Goal: Task Accomplishment & Management: Use online tool/utility

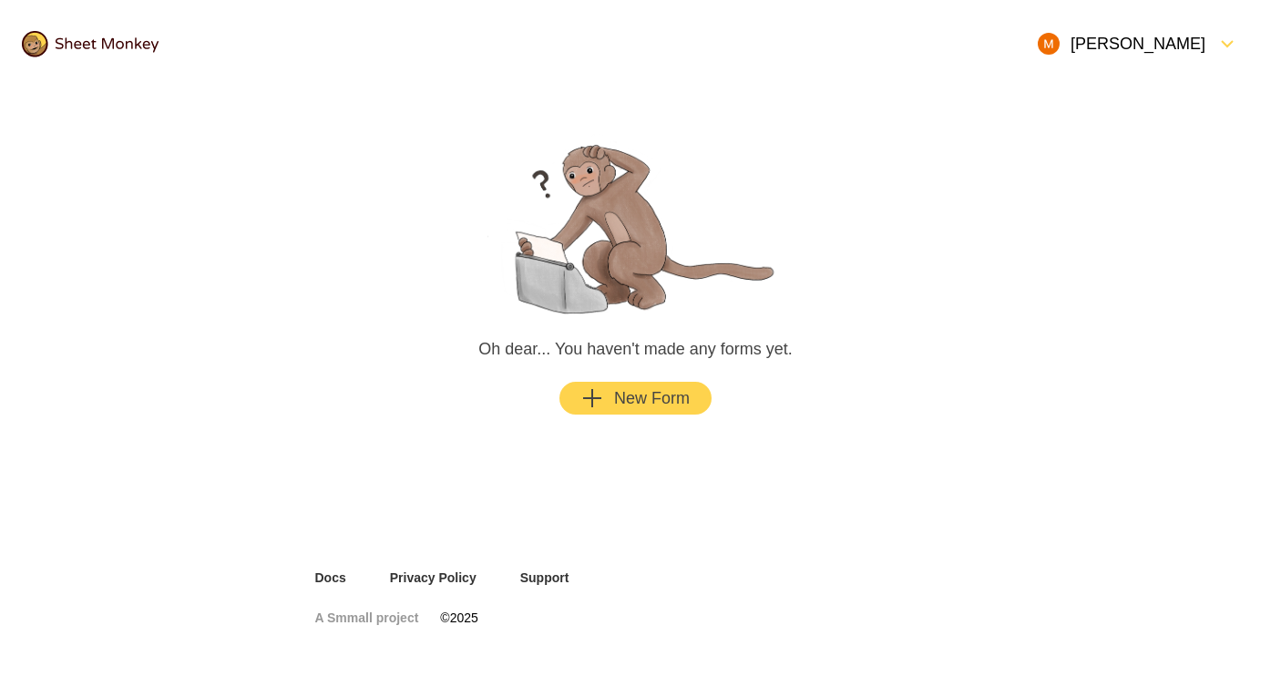
click at [669, 396] on div "New Form" at bounding box center [635, 398] width 108 height 22
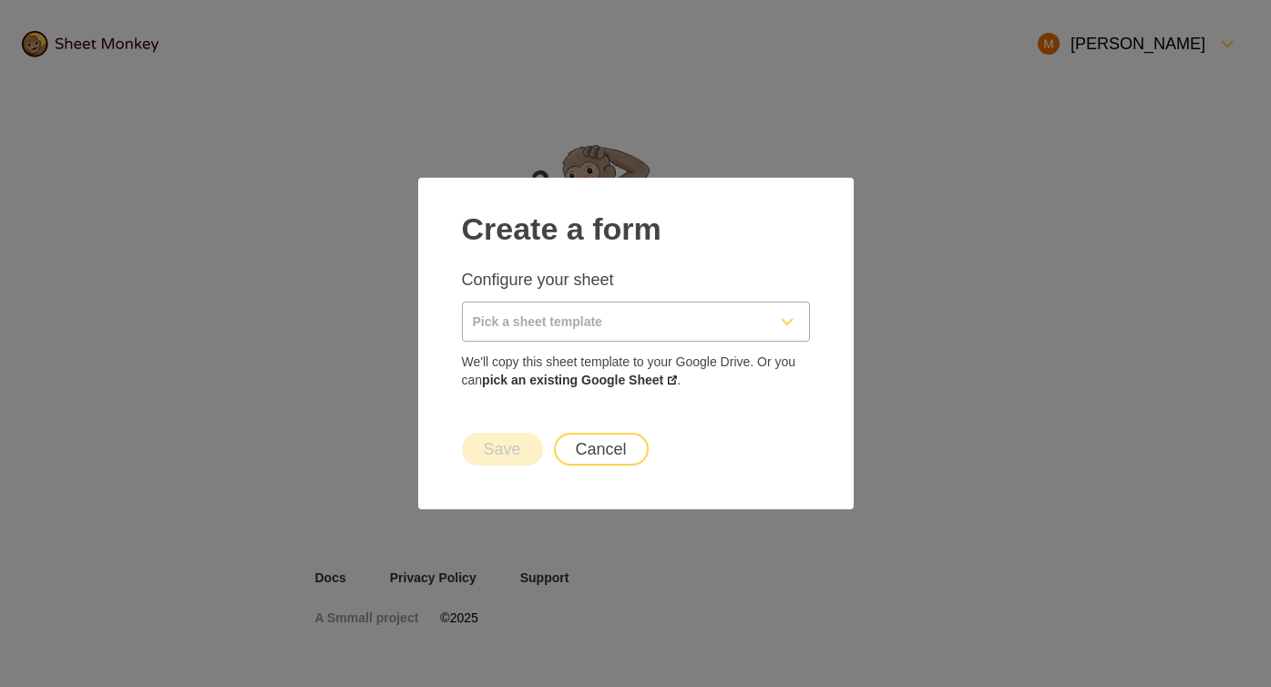
click at [605, 312] on input "Pick a sheet template" at bounding box center [614, 321] width 302 height 38
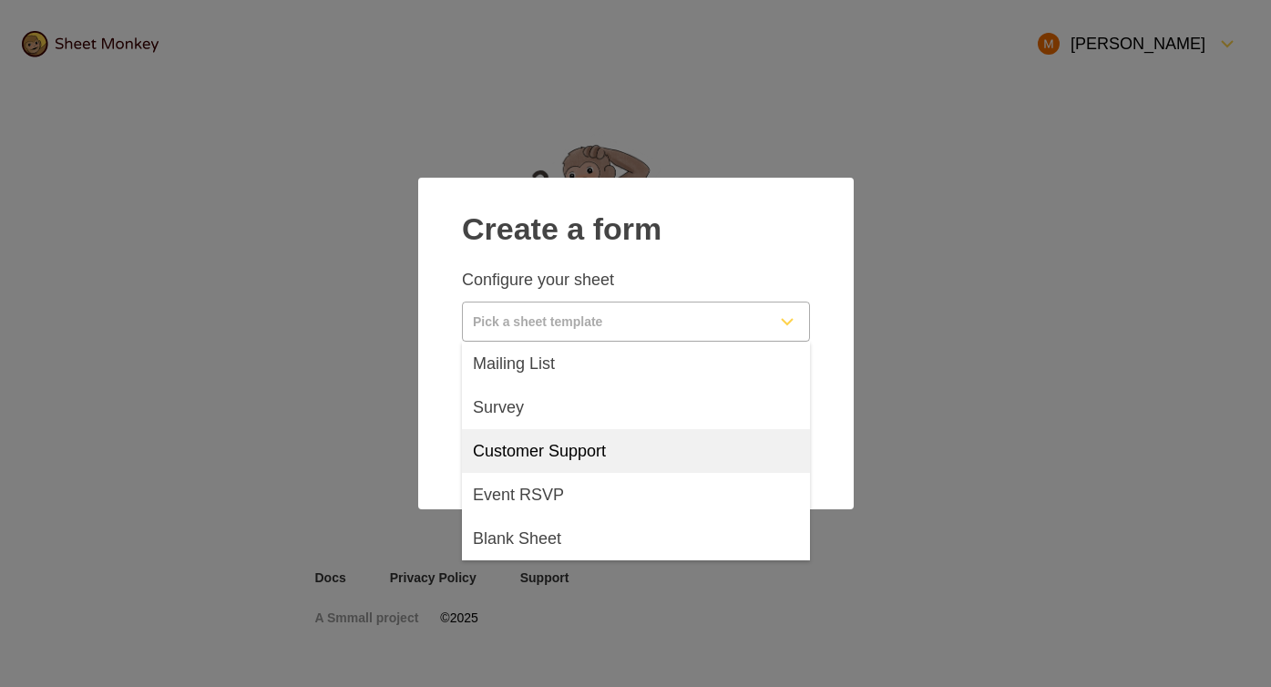
click at [453, 435] on div "Save Cancel" at bounding box center [636, 449] width 392 height 77
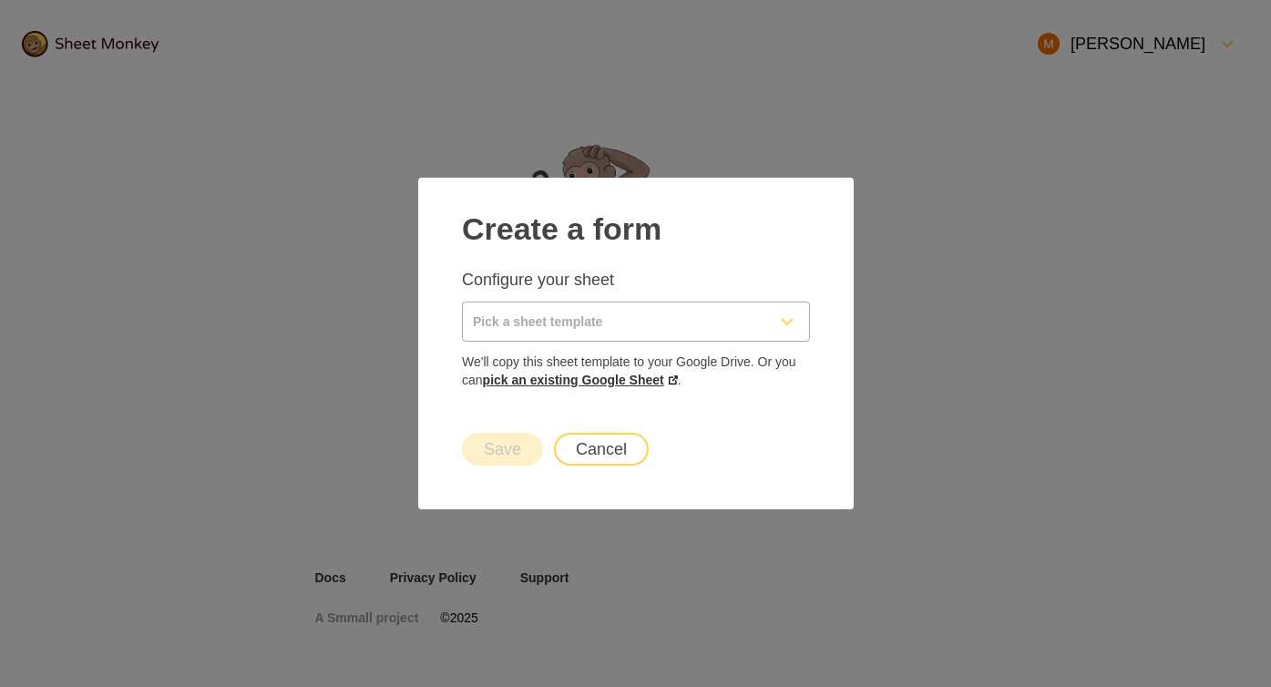
click at [586, 373] on link "pick an existing Google Sheet" at bounding box center [579, 380] width 195 height 15
click at [645, 376] on link "pick an existing Google Sheet" at bounding box center [579, 380] width 195 height 15
click at [547, 328] on input "Pick a sheet template" at bounding box center [614, 321] width 302 height 38
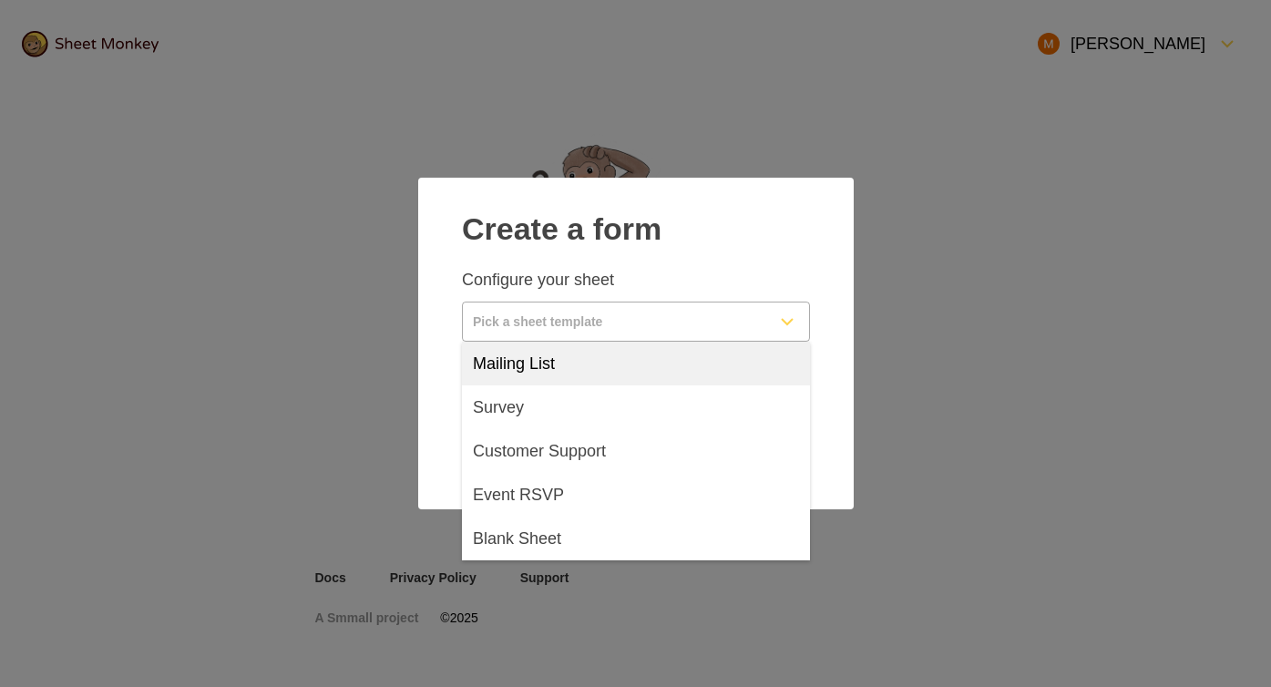
click at [545, 378] on div "Mailing List" at bounding box center [636, 364] width 348 height 44
type input "Mailing List"
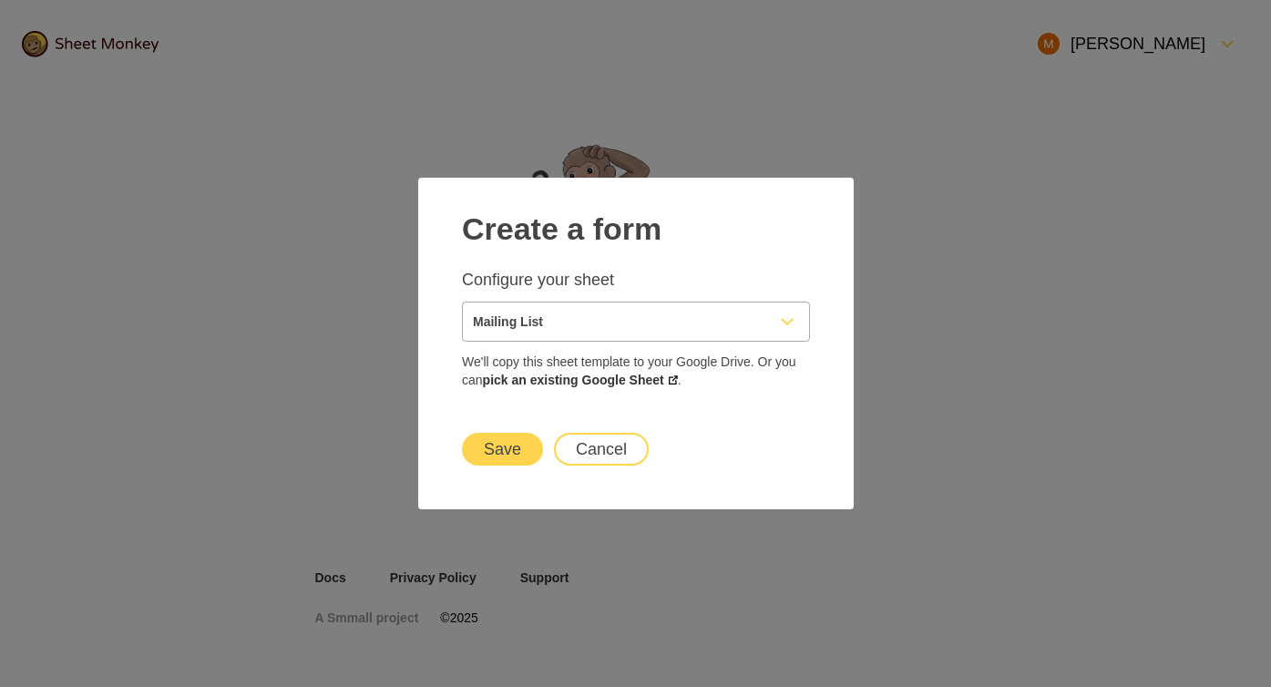
click at [508, 444] on button "Save" at bounding box center [502, 449] width 81 height 33
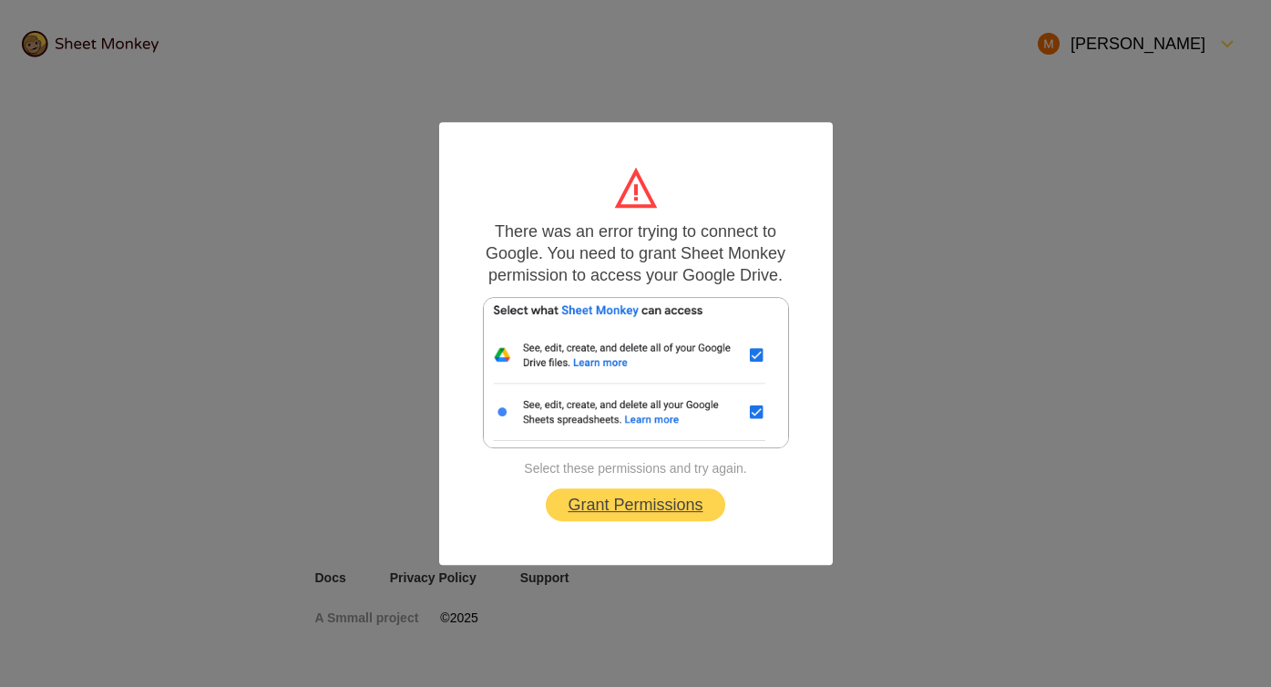
click at [634, 506] on link "Grant Permissions" at bounding box center [635, 504] width 179 height 33
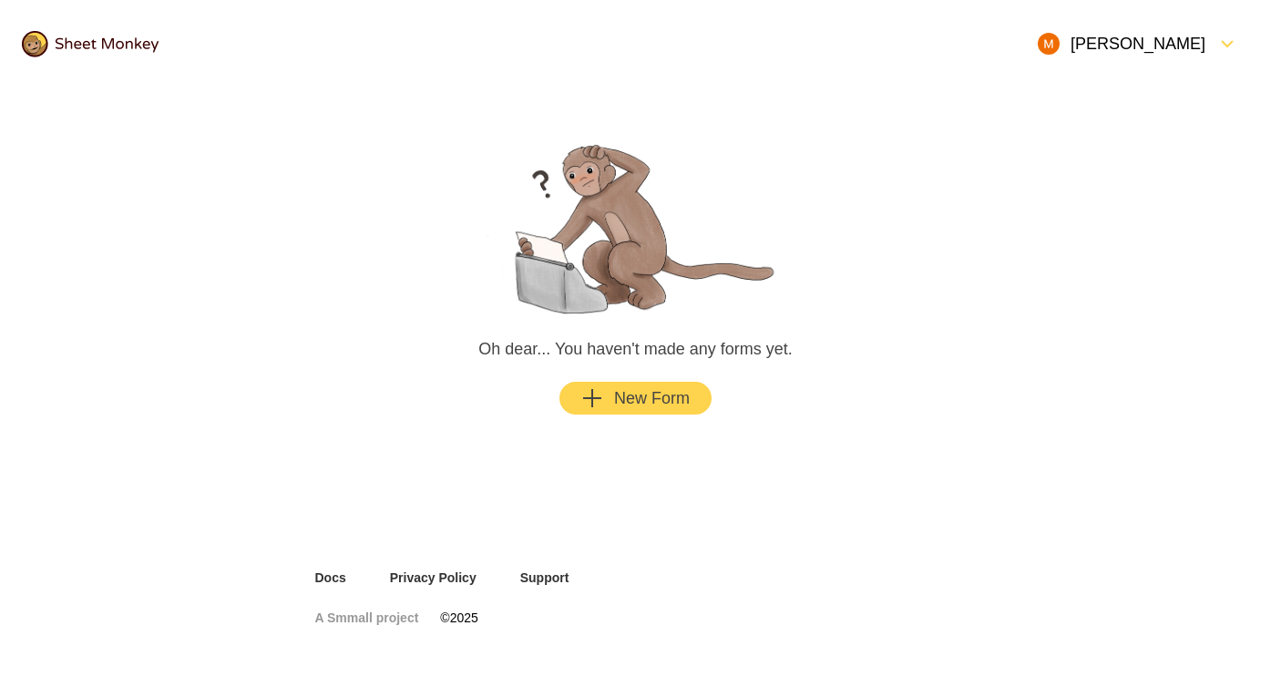
click at [627, 397] on div "New Form" at bounding box center [635, 398] width 108 height 22
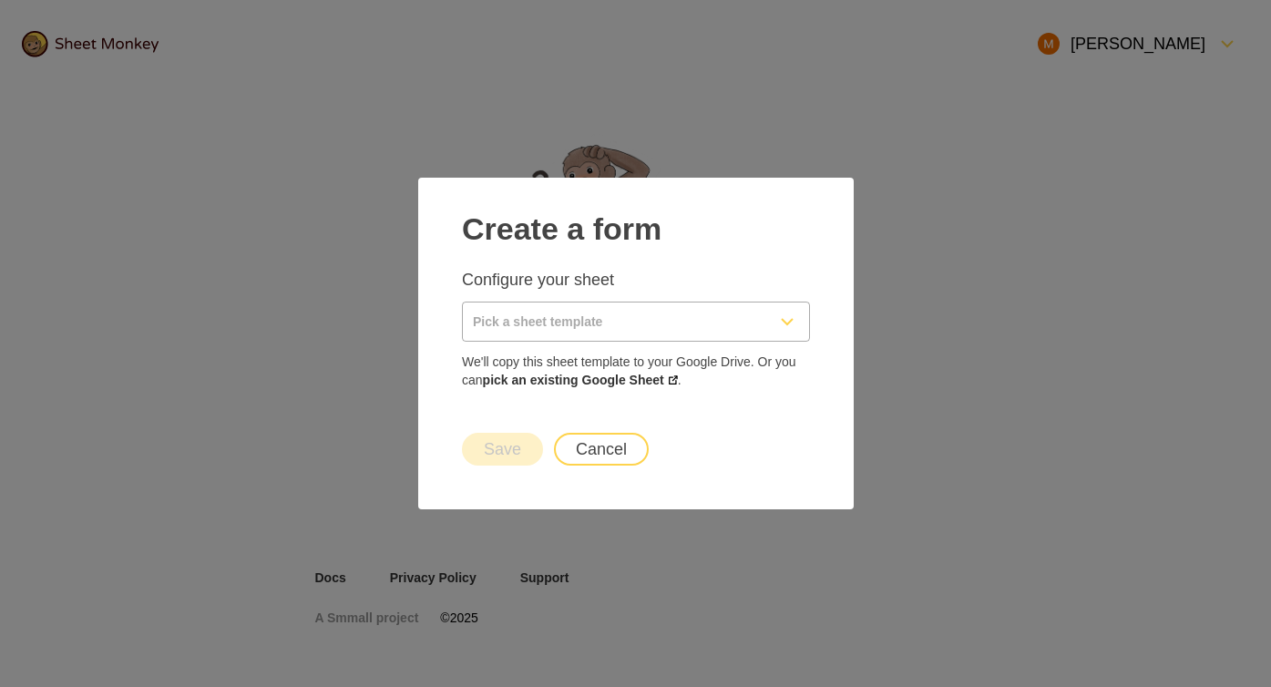
click at [578, 309] on input "Pick a sheet template" at bounding box center [614, 321] width 302 height 38
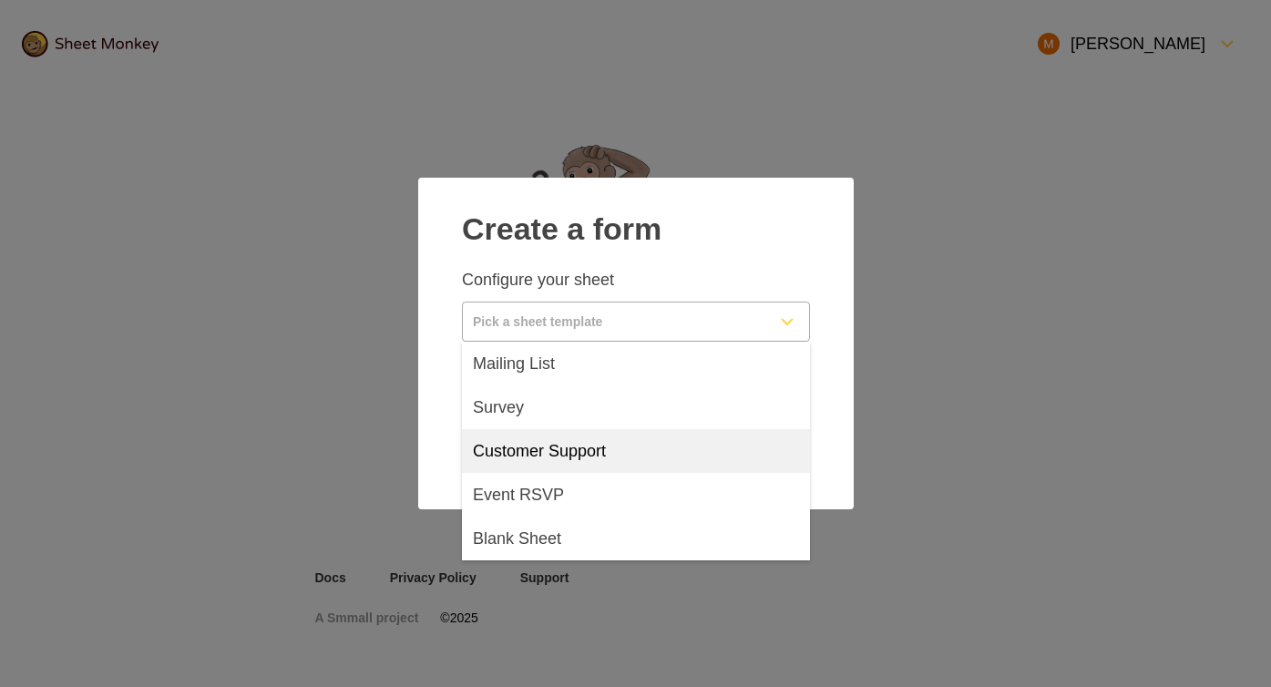
click at [435, 431] on div "Create a form Configure your sheet We'll copy this sheet template to your Googl…" at bounding box center [635, 344] width 435 height 332
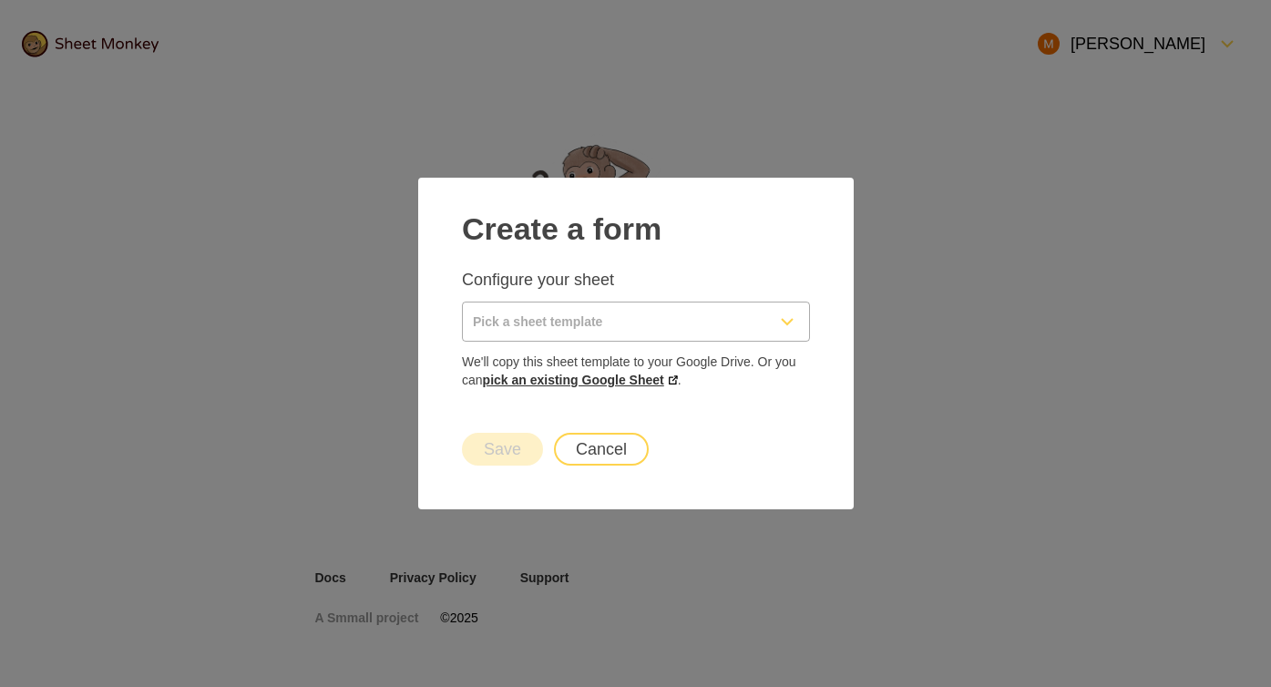
click at [607, 382] on link "pick an existing Google Sheet" at bounding box center [579, 380] width 195 height 15
click at [627, 377] on link "pick an existing Google Sheet" at bounding box center [579, 380] width 195 height 15
click at [615, 384] on link "pick an existing Google Sheet" at bounding box center [579, 380] width 195 height 15
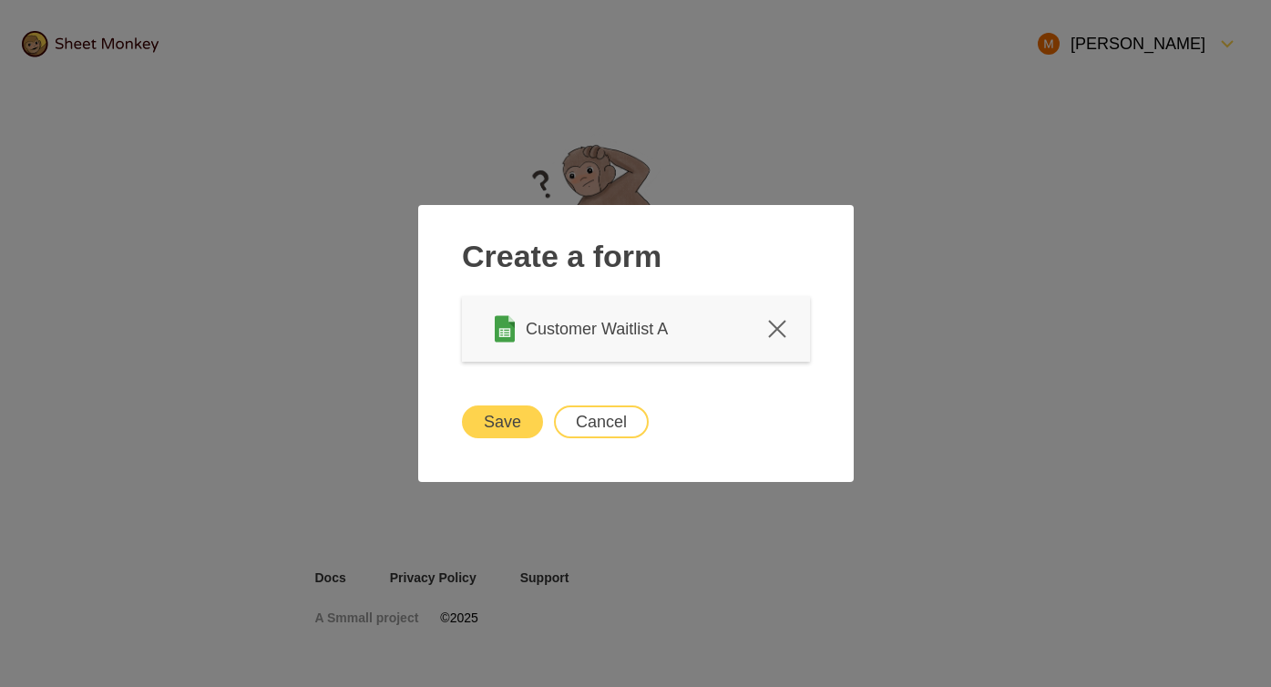
click at [504, 429] on button "Save" at bounding box center [502, 421] width 81 height 33
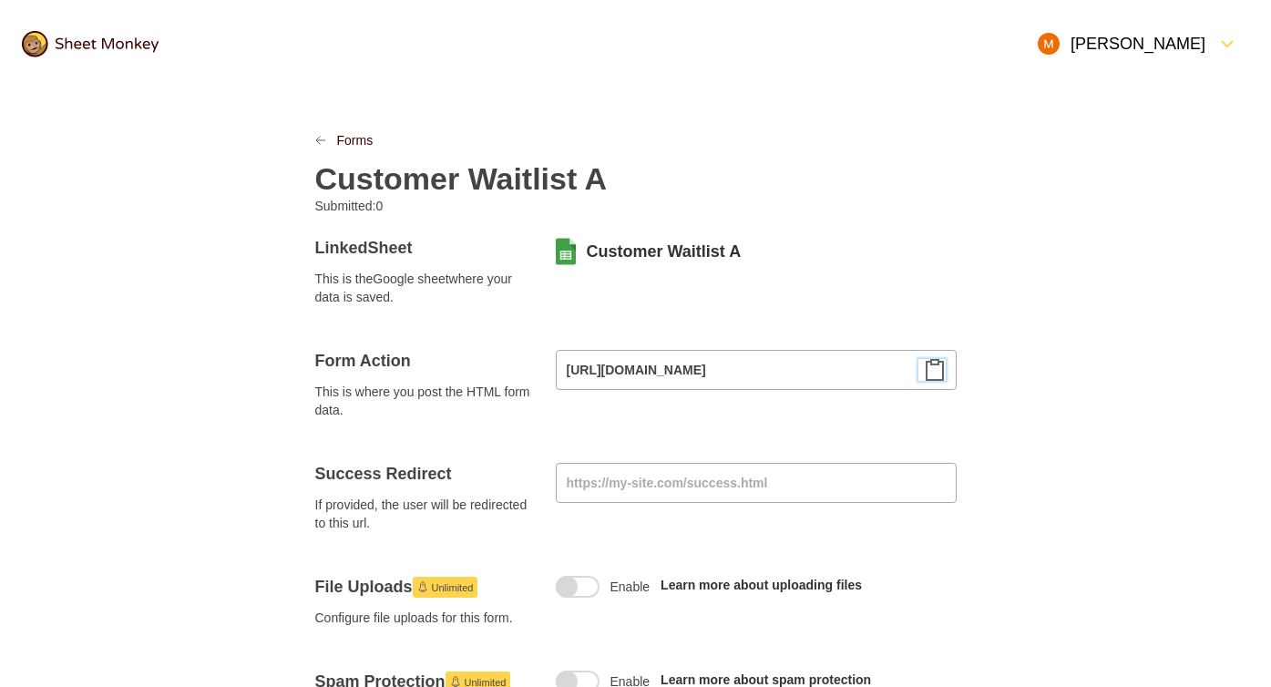
click at [937, 374] on icon "Clipboard" at bounding box center [935, 370] width 22 height 22
click at [744, 483] on input at bounding box center [756, 483] width 401 height 40
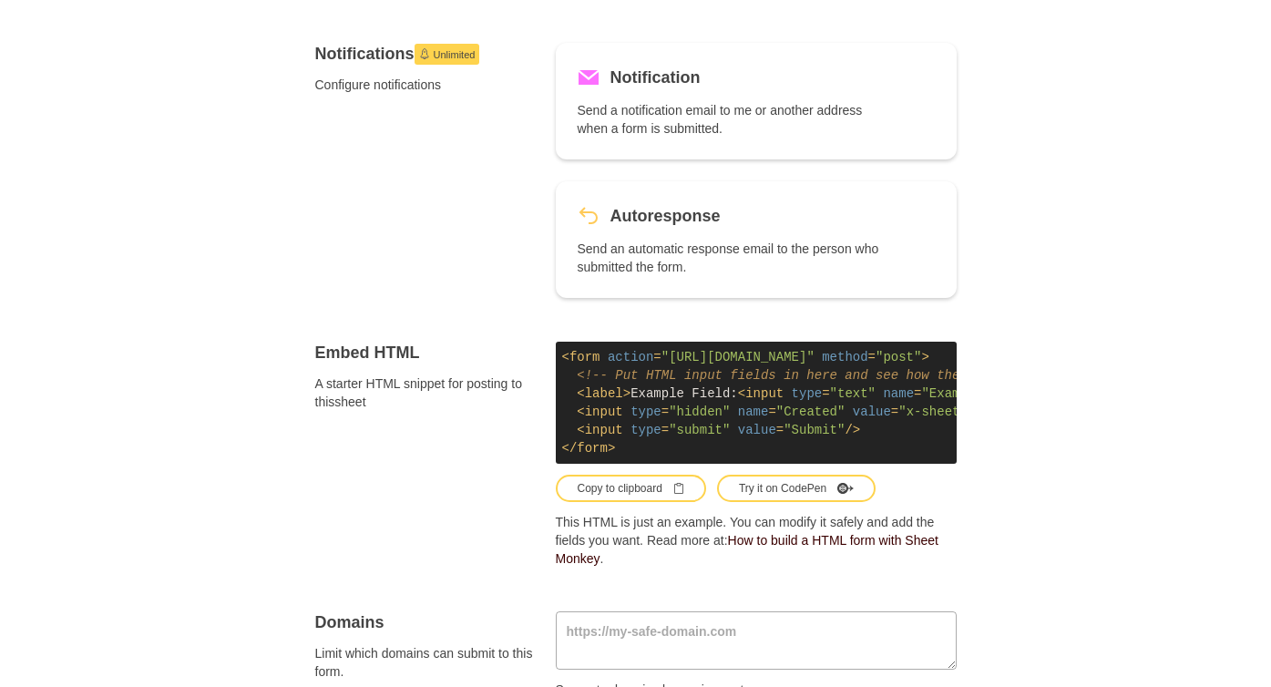
scroll to position [742, 0]
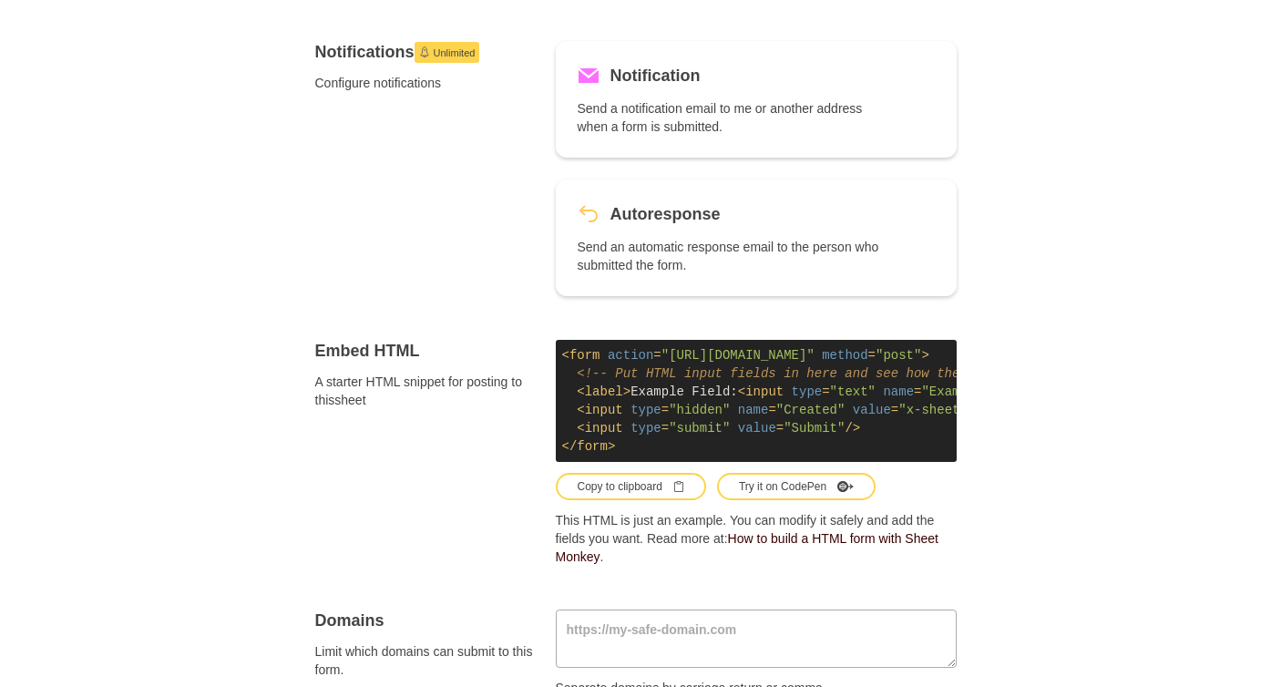
click at [1138, 405] on div "Forms Customer Waitlist A Submitted: 0 Linked Sheet This is the Google sheet wh…" at bounding box center [635, 171] width 1271 height 1652
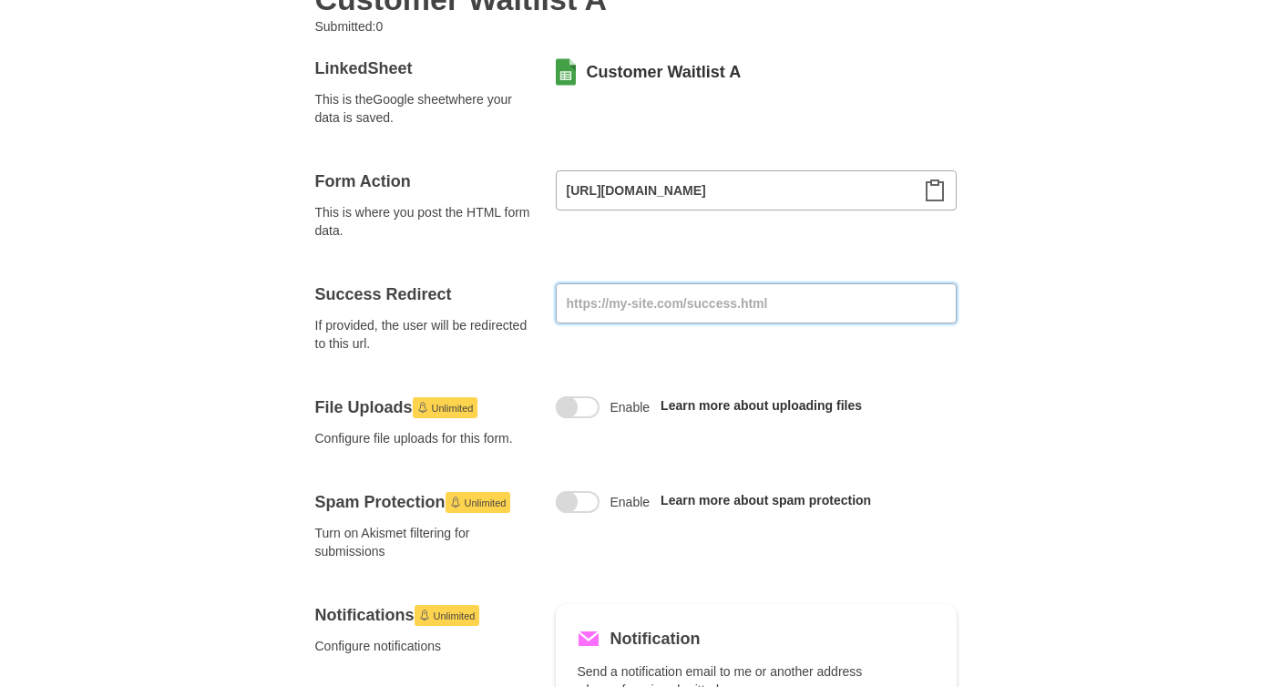
click at [659, 291] on input at bounding box center [756, 303] width 401 height 40
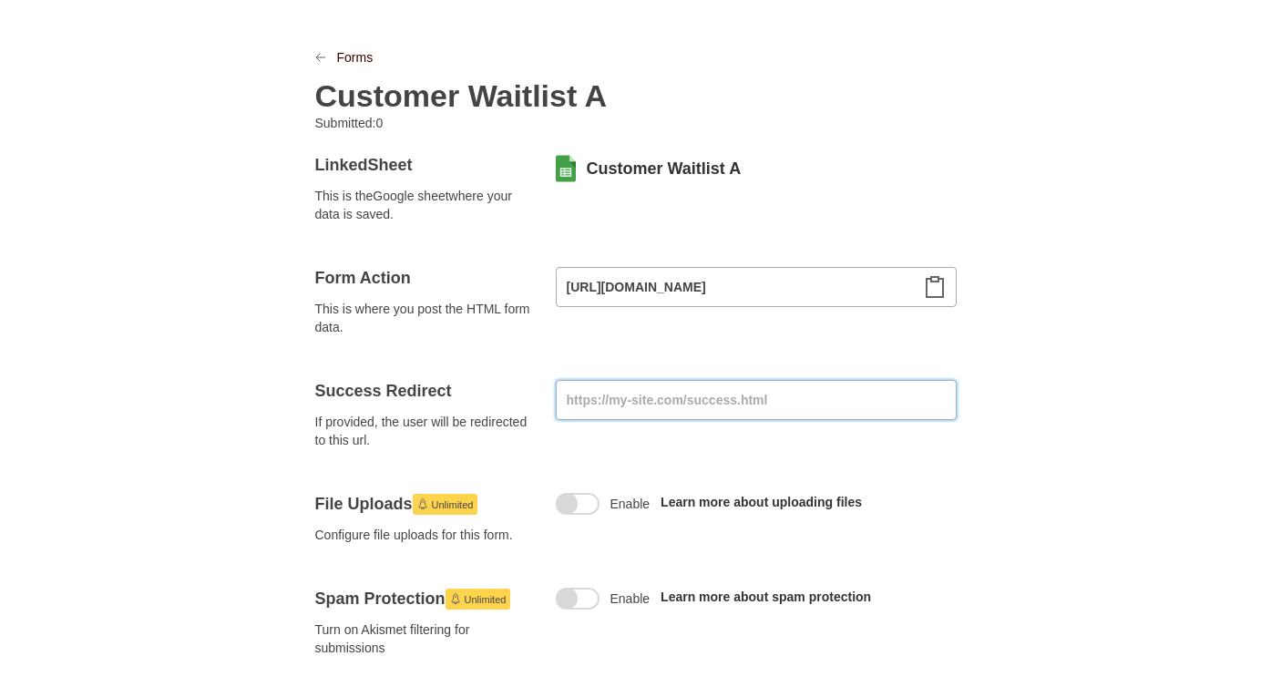
scroll to position [0, 0]
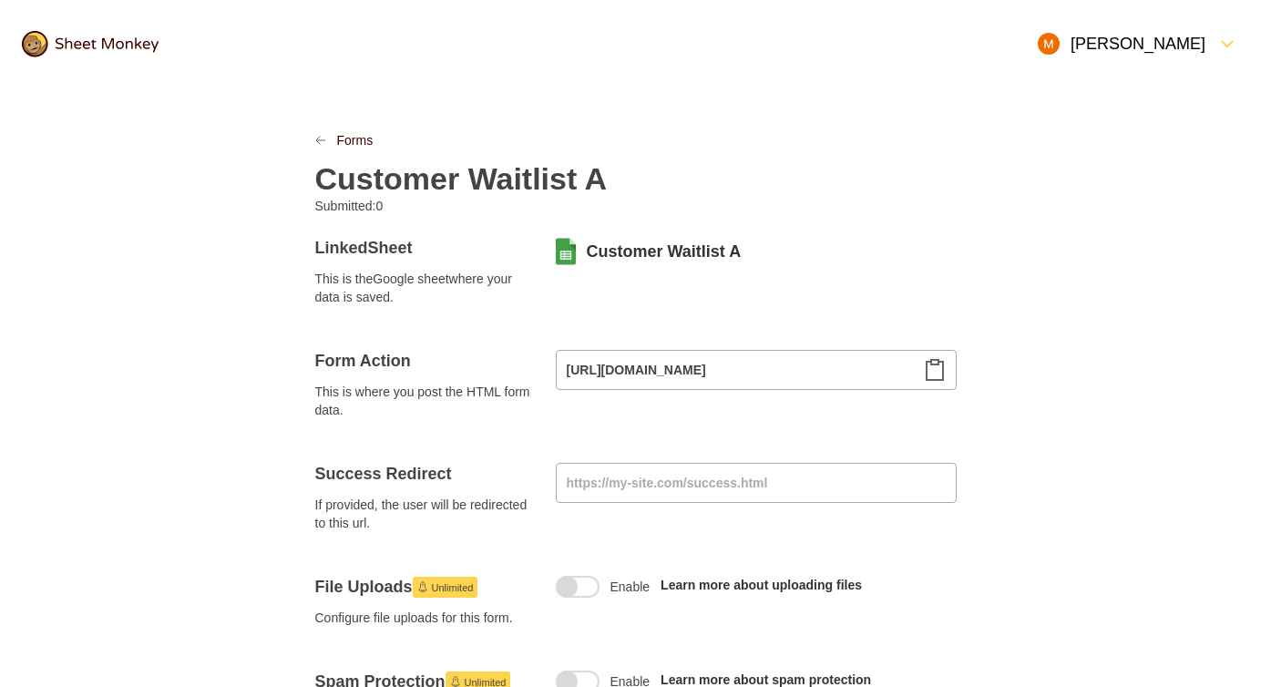
click at [322, 143] on icon "LinkPrevious" at bounding box center [320, 140] width 11 height 11
click at [354, 132] on link "Forms" at bounding box center [355, 140] width 36 height 18
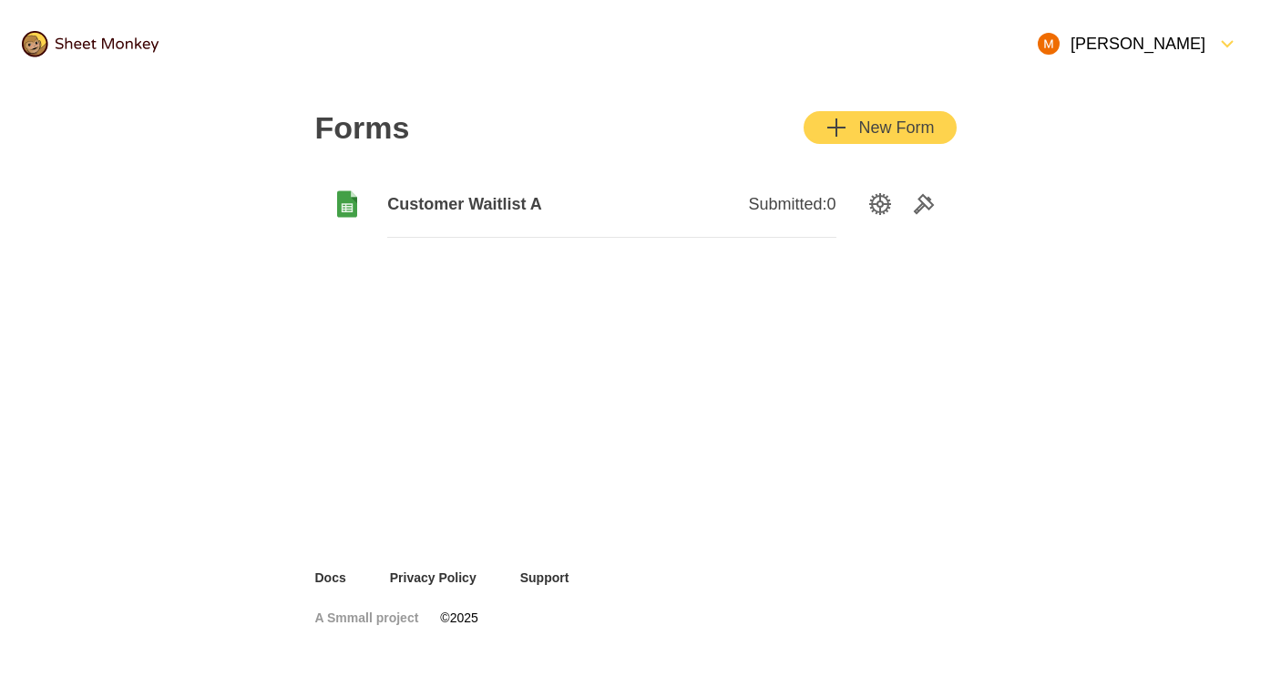
click at [906, 121] on div "New Form" at bounding box center [879, 128] width 108 height 22
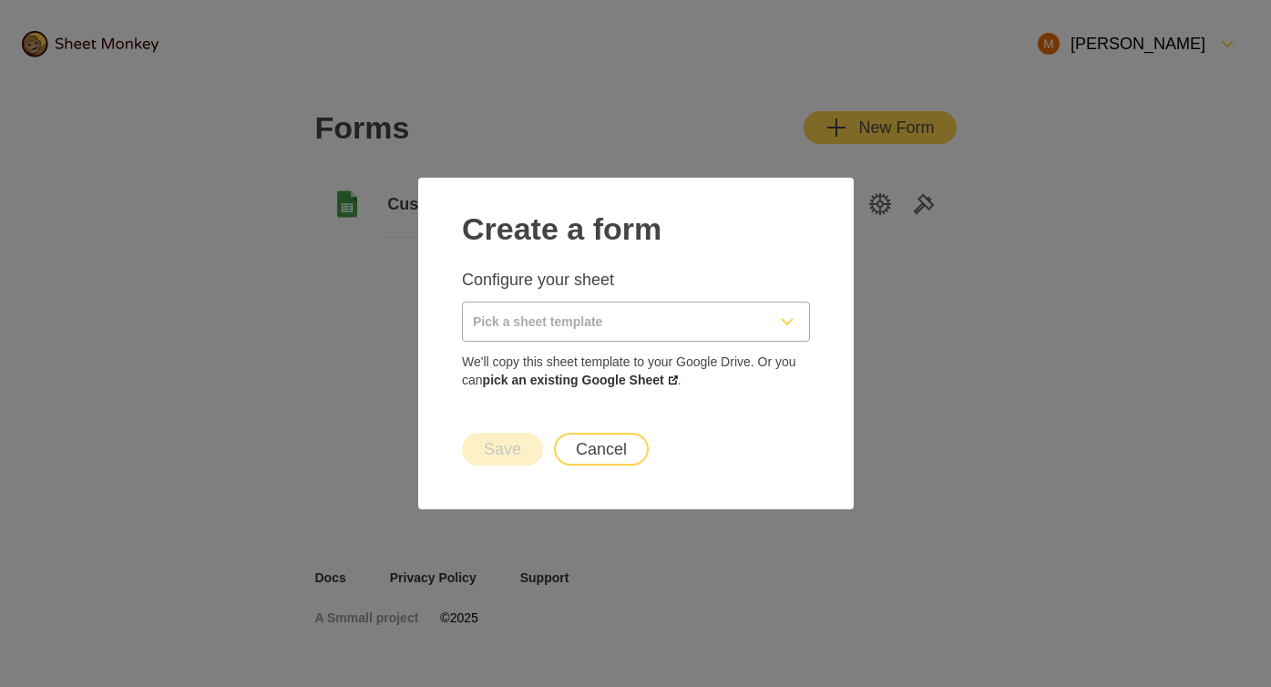
click at [553, 320] on input "Pick a sheet template" at bounding box center [614, 321] width 302 height 38
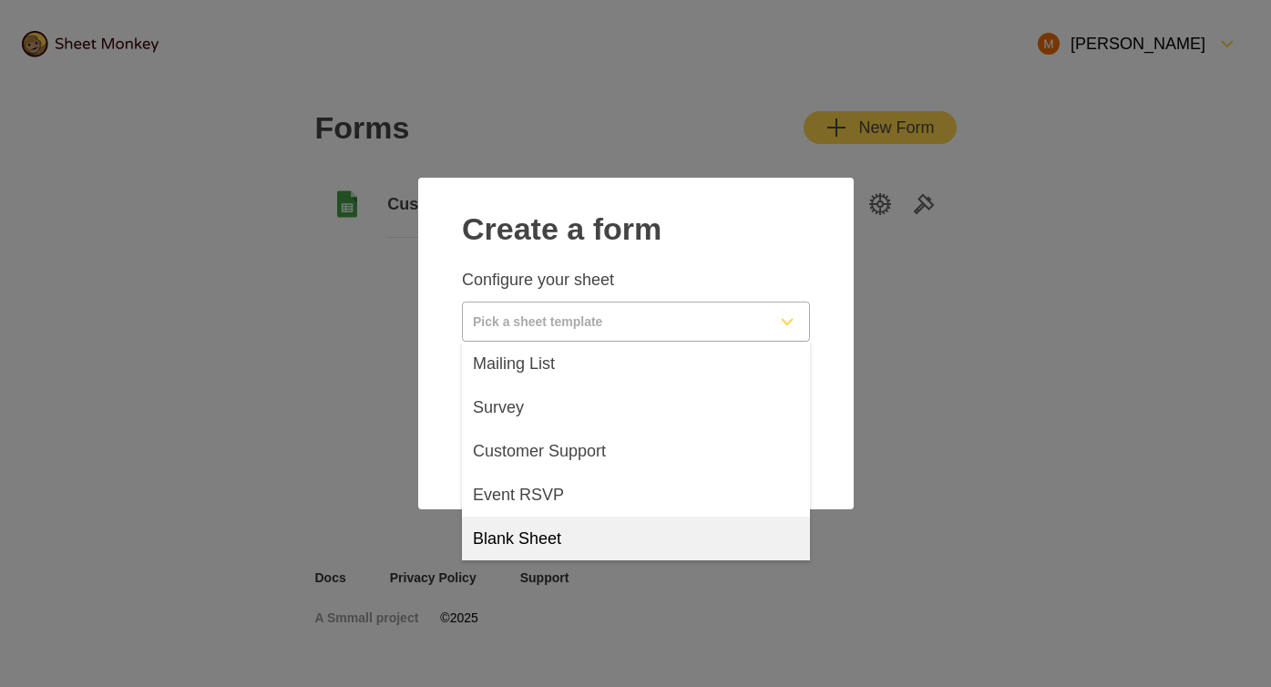
click at [521, 530] on span "Blank Sheet" at bounding box center [517, 538] width 88 height 22
type input "Blank Sheet"
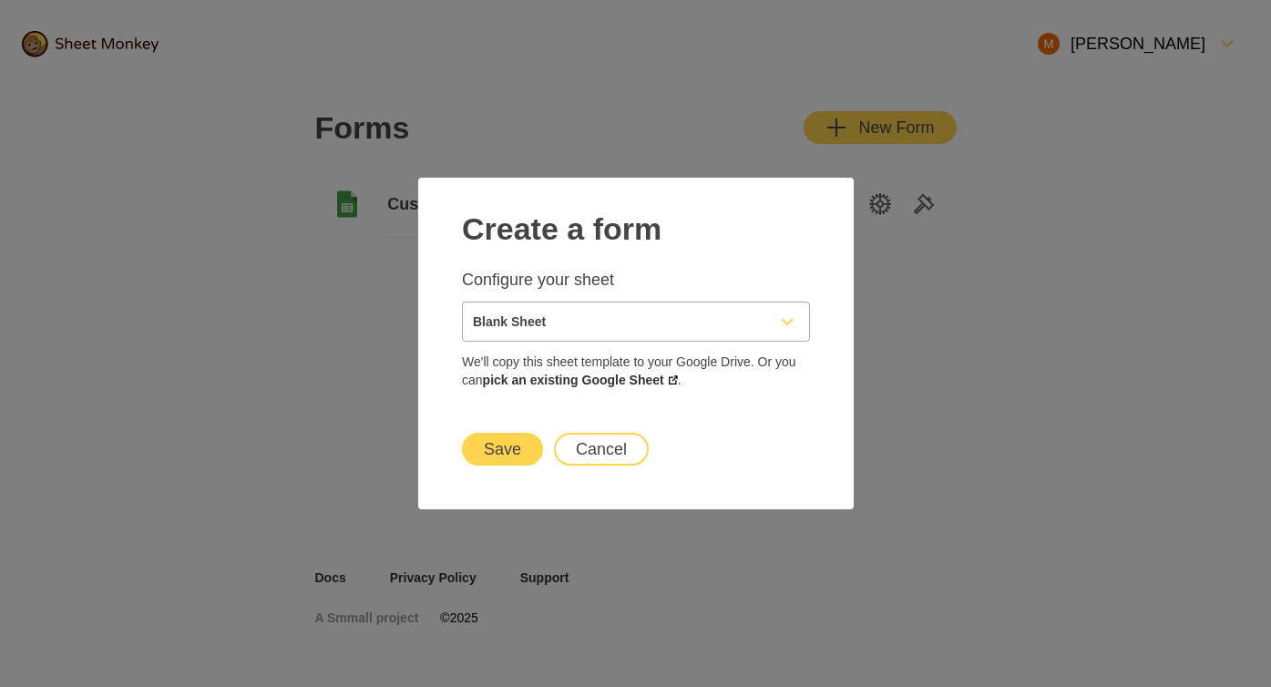
click at [508, 442] on button "Save" at bounding box center [502, 449] width 81 height 33
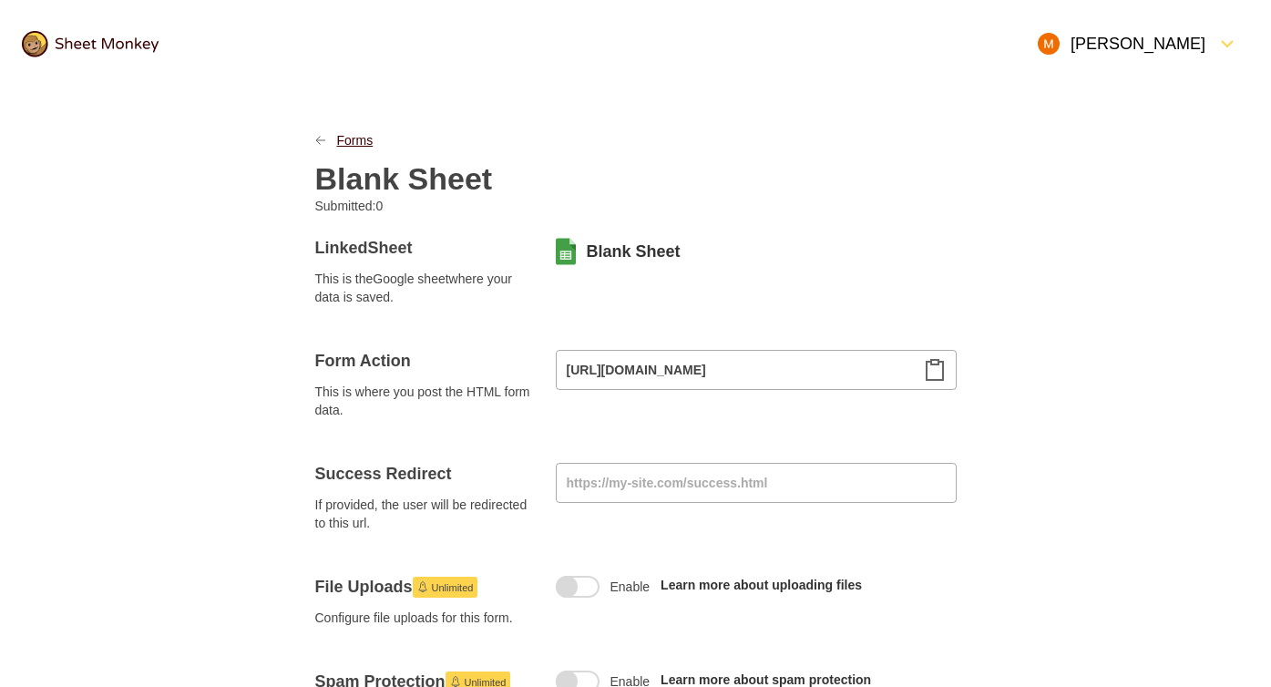
click at [342, 140] on link "Forms" at bounding box center [355, 140] width 36 height 18
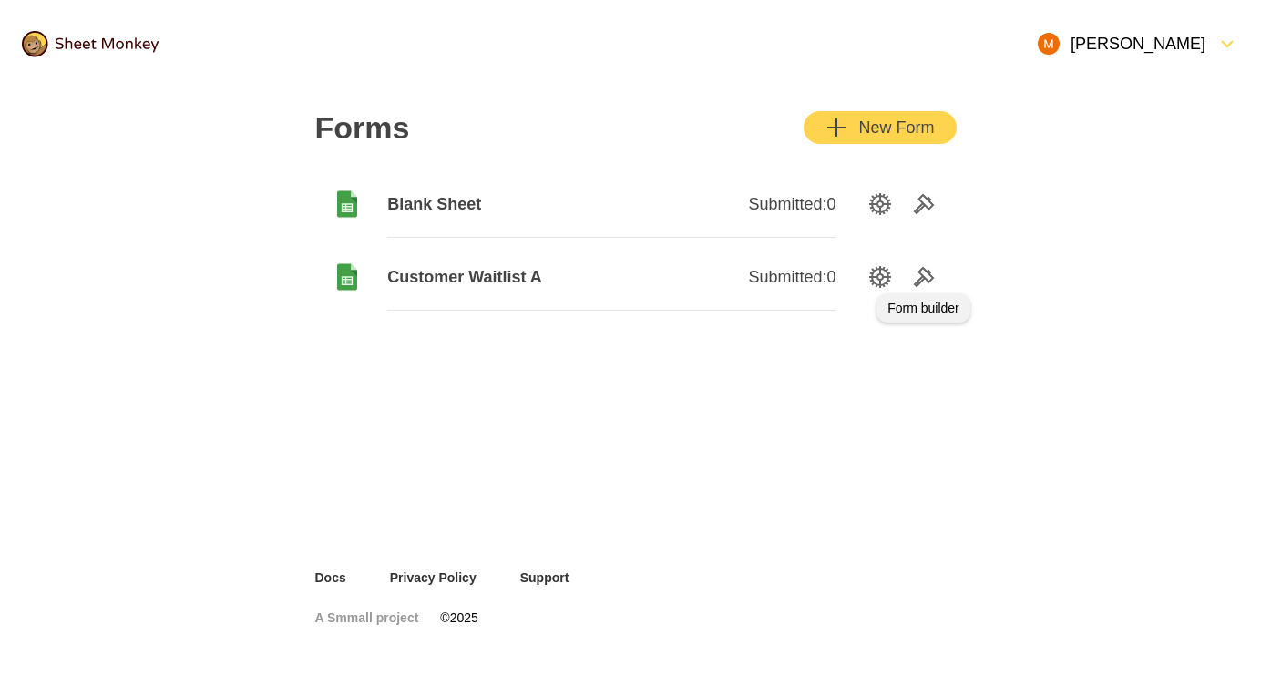
click at [924, 277] on icon "Tools" at bounding box center [924, 277] width 18 height 18
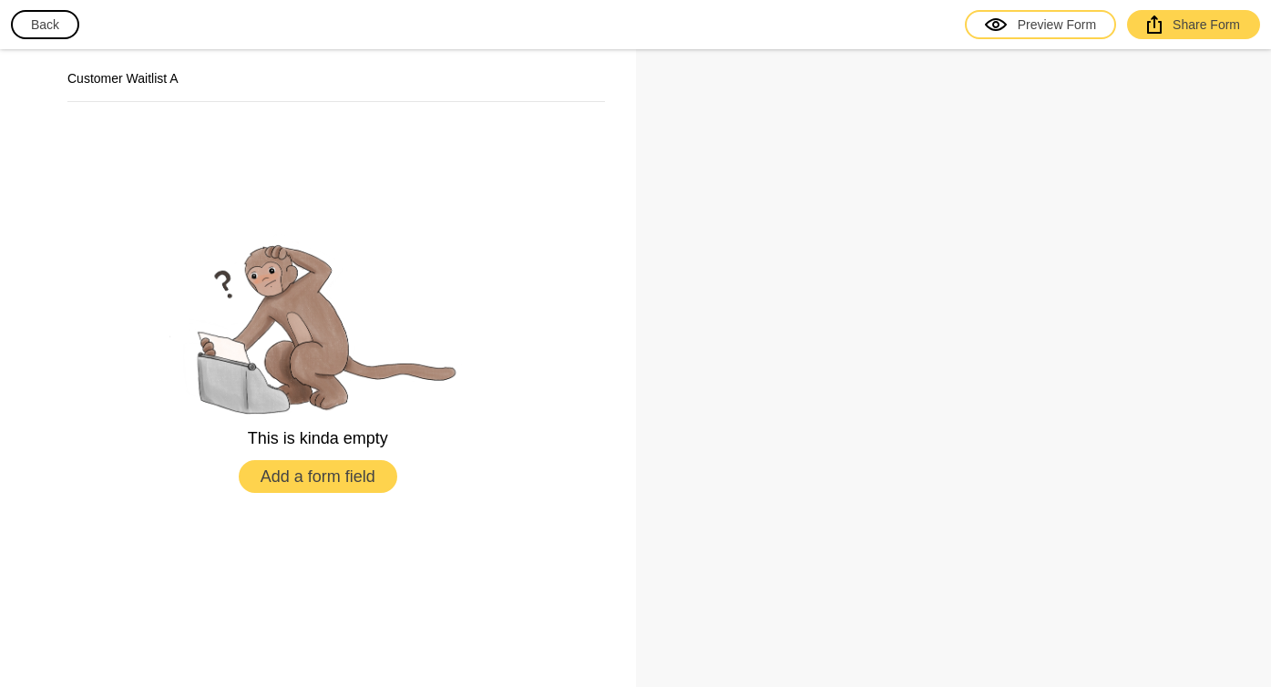
click at [298, 477] on button "Add a form field" at bounding box center [318, 476] width 159 height 33
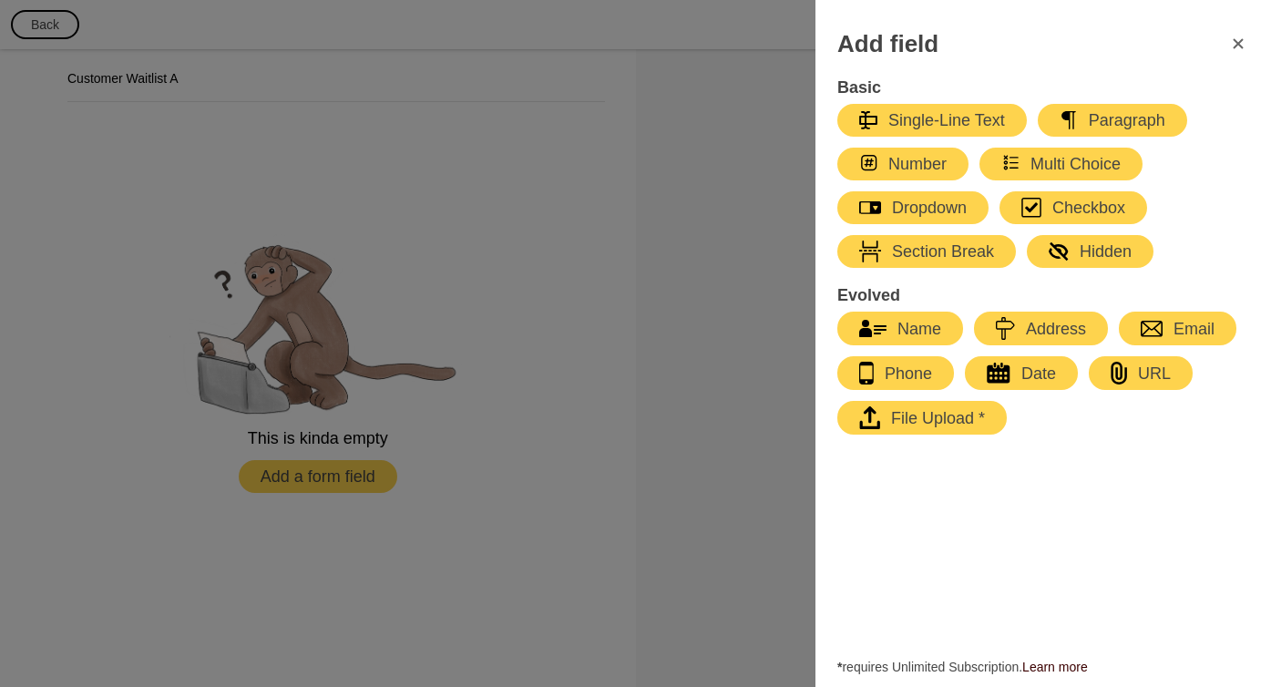
click at [1232, 45] on icon "FormClose" at bounding box center [1238, 44] width 22 height 22
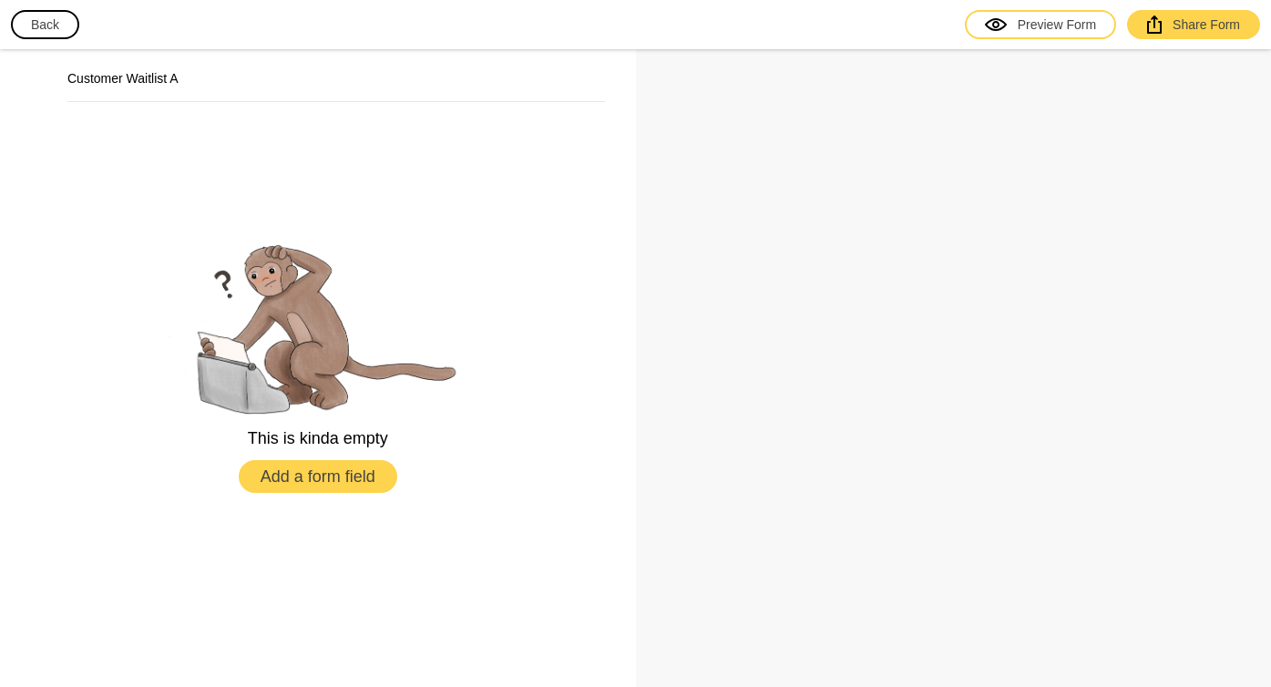
click at [50, 29] on button "Back" at bounding box center [45, 24] width 68 height 29
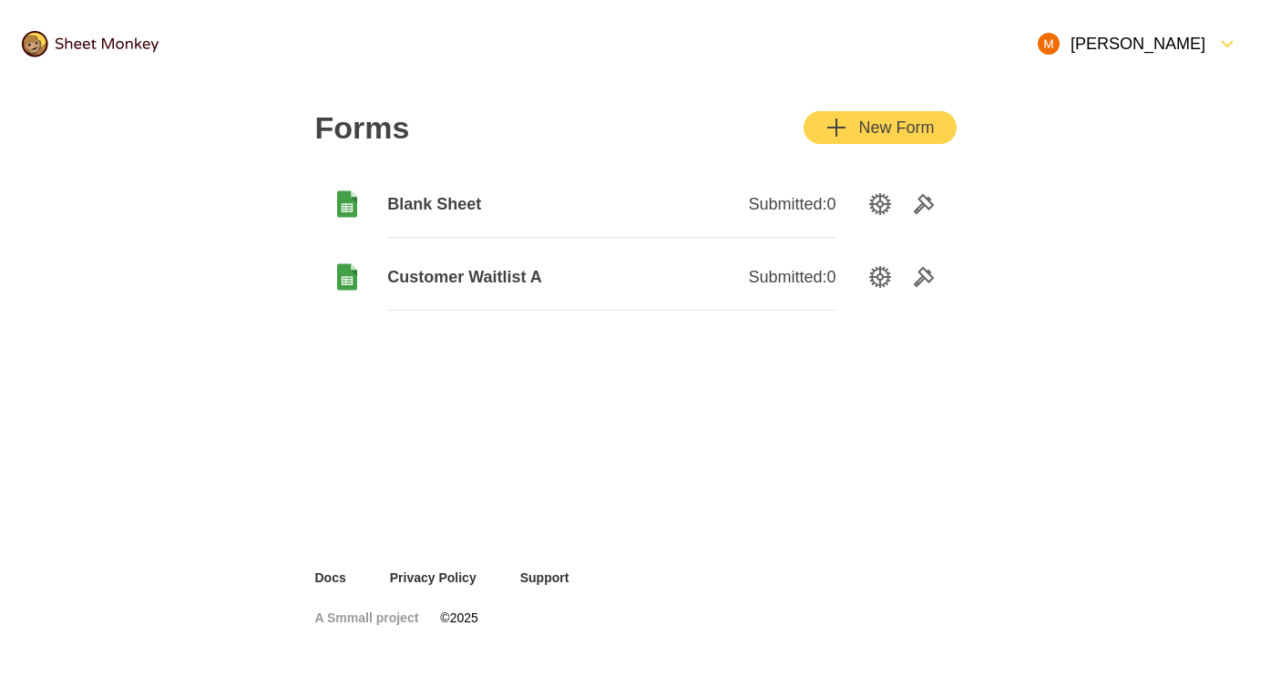
click at [514, 274] on span "Customer Waitlist A" at bounding box center [499, 277] width 224 height 22
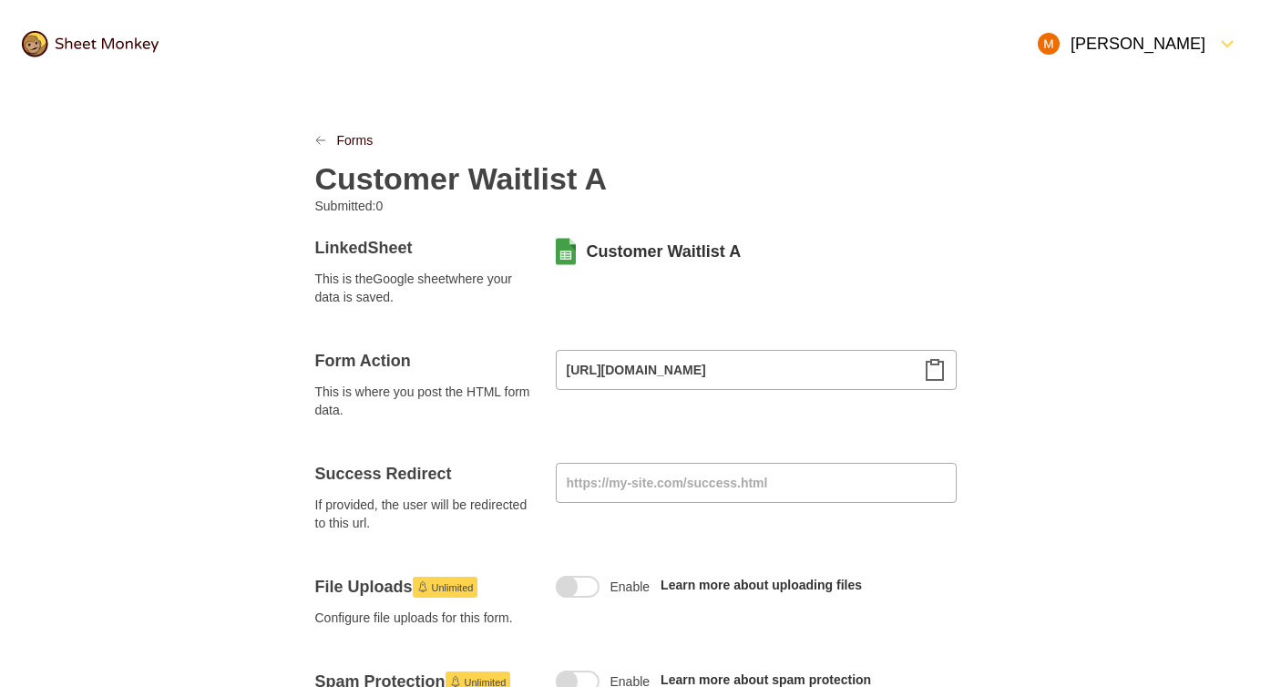
click at [1228, 47] on icon "FormDown" at bounding box center [1227, 44] width 22 height 22
click at [931, 204] on div "Forms Customer Waitlist A Submitted: 0" at bounding box center [635, 173] width 641 height 84
click at [937, 369] on icon "Clipboard" at bounding box center [935, 370] width 22 height 22
